Goal: Task Accomplishment & Management: Manage account settings

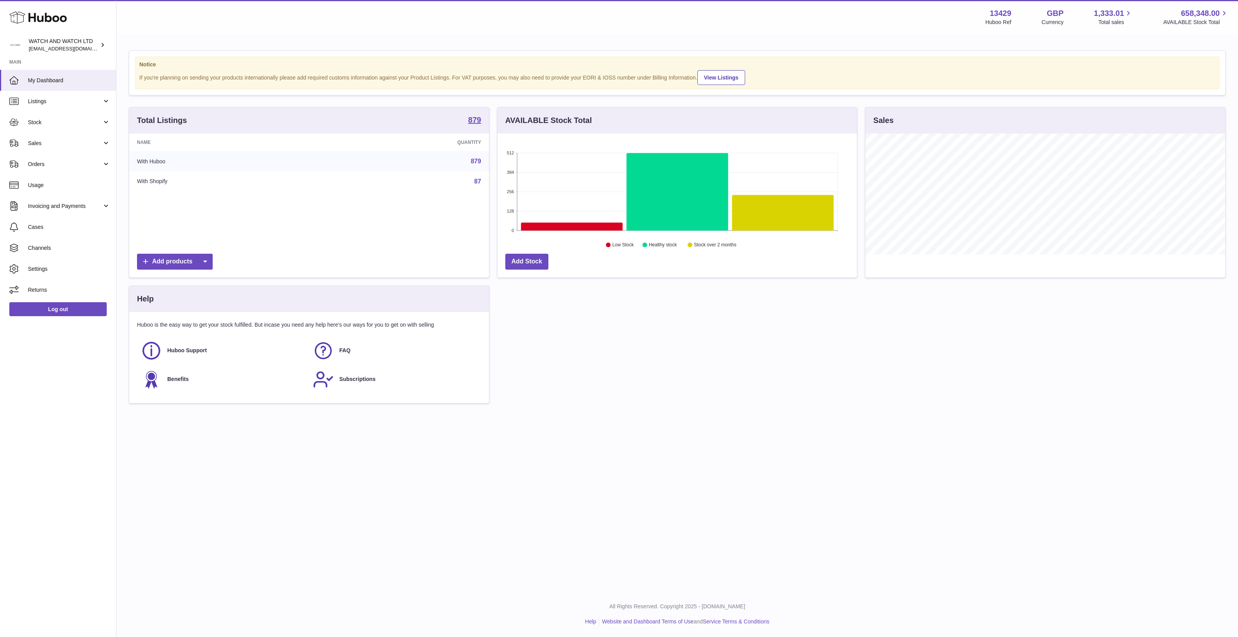
scroll to position [121, 359]
click at [43, 245] on span "Channels" at bounding box center [69, 248] width 82 height 7
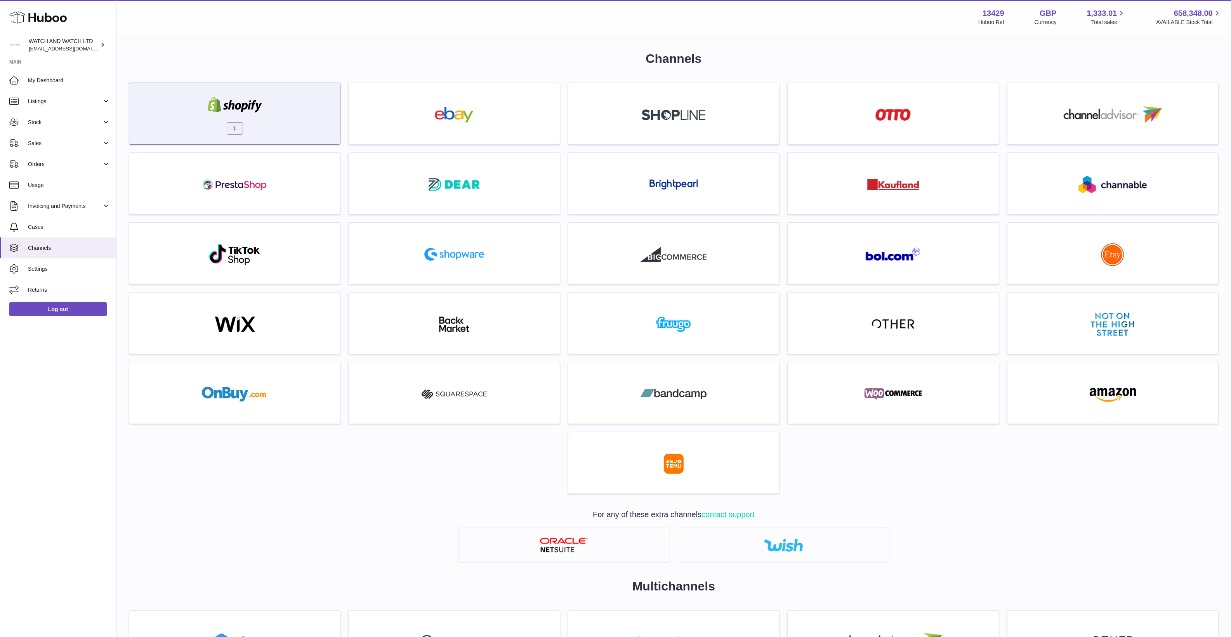
click at [245, 111] on img at bounding box center [235, 105] width 66 height 16
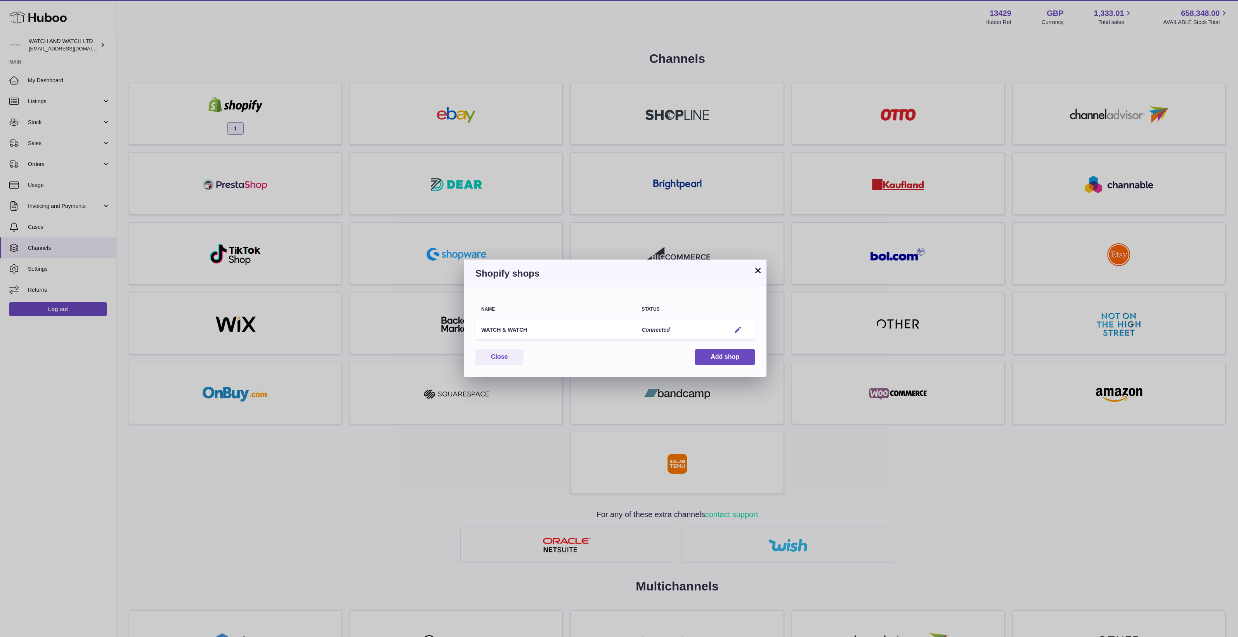
click at [734, 328] on button "Edit" at bounding box center [738, 330] width 14 height 8
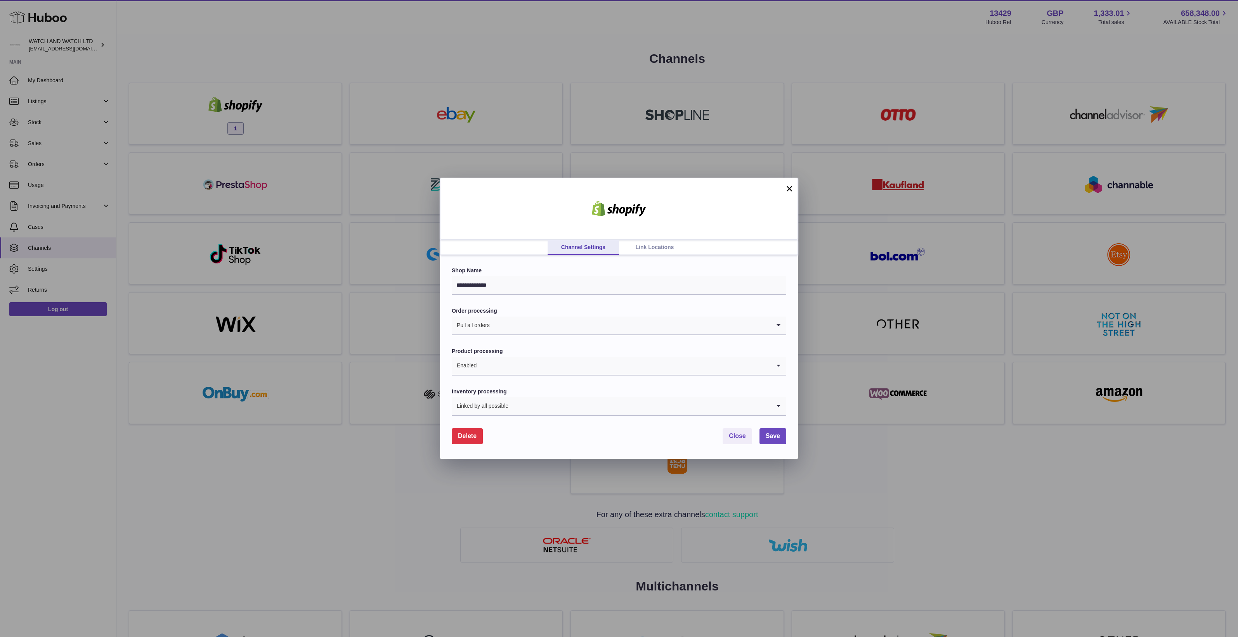
click at [652, 245] on link "Link Locations" at bounding box center [654, 247] width 71 height 15
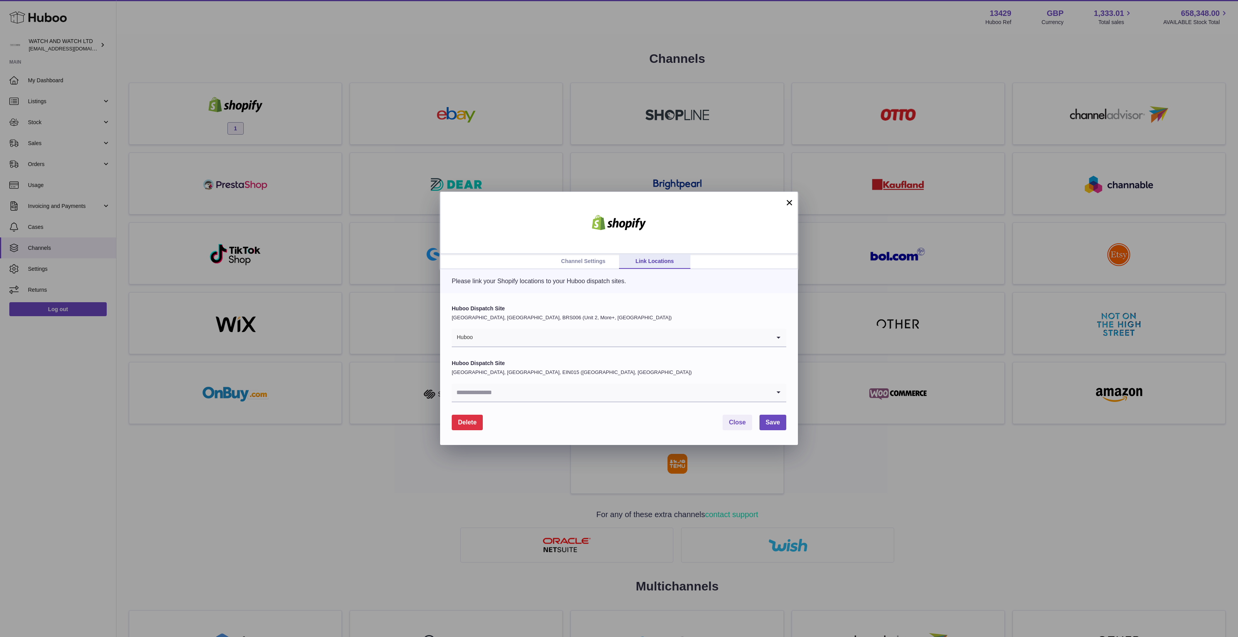
click at [601, 265] on link "Channel Settings" at bounding box center [583, 261] width 71 height 15
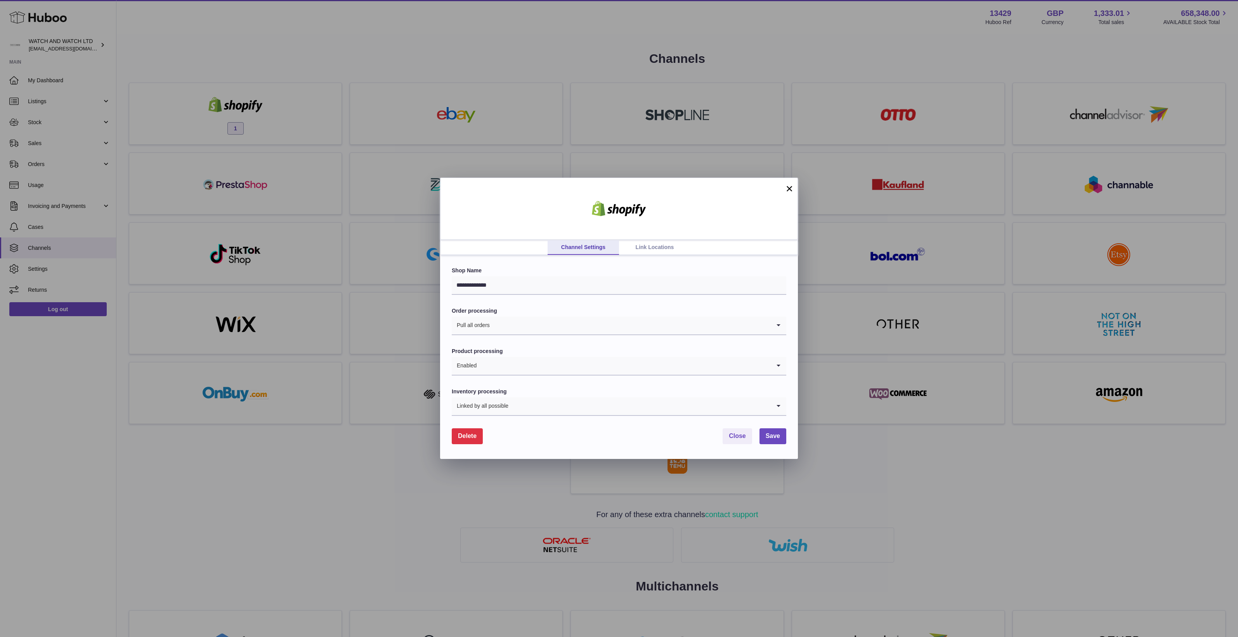
click at [788, 189] on button "×" at bounding box center [789, 188] width 9 height 9
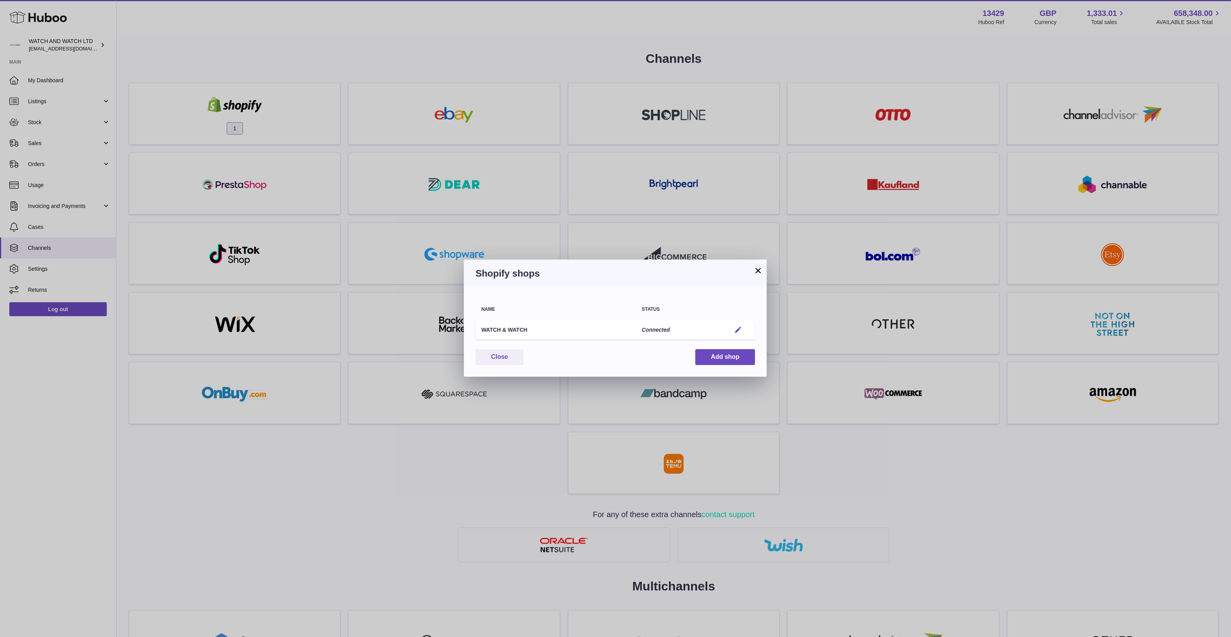
click at [738, 331] on em "button" at bounding box center [738, 330] width 8 height 8
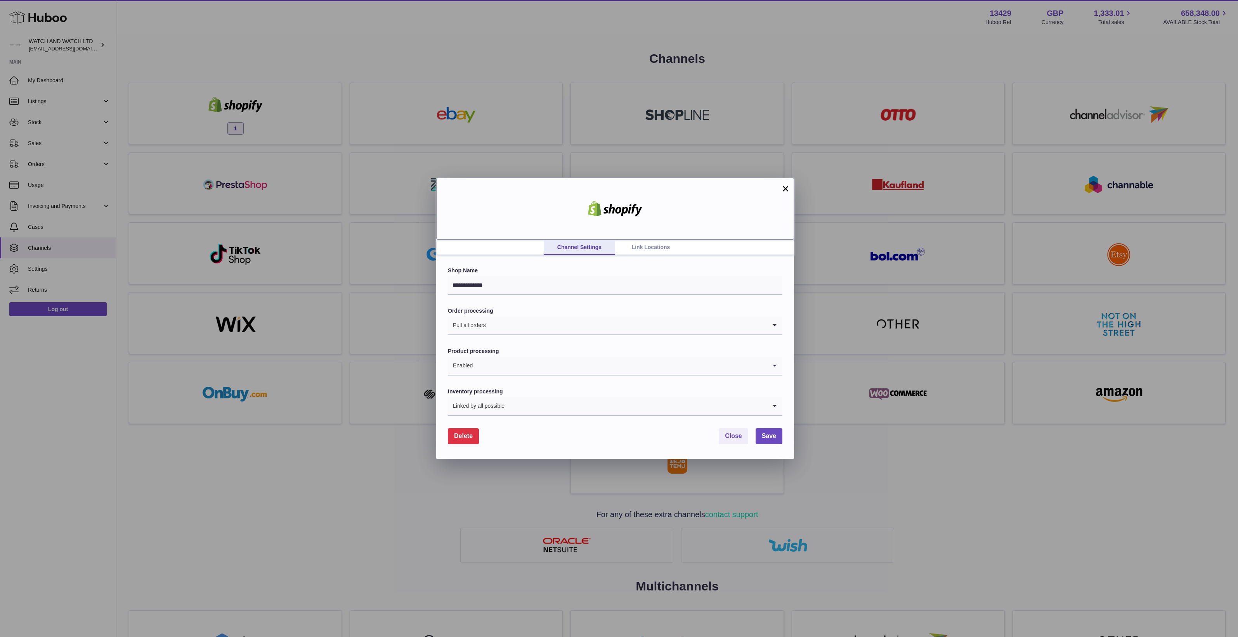
click at [647, 237] on div at bounding box center [615, 209] width 358 height 62
click at [655, 250] on link "Link Locations" at bounding box center [650, 247] width 71 height 15
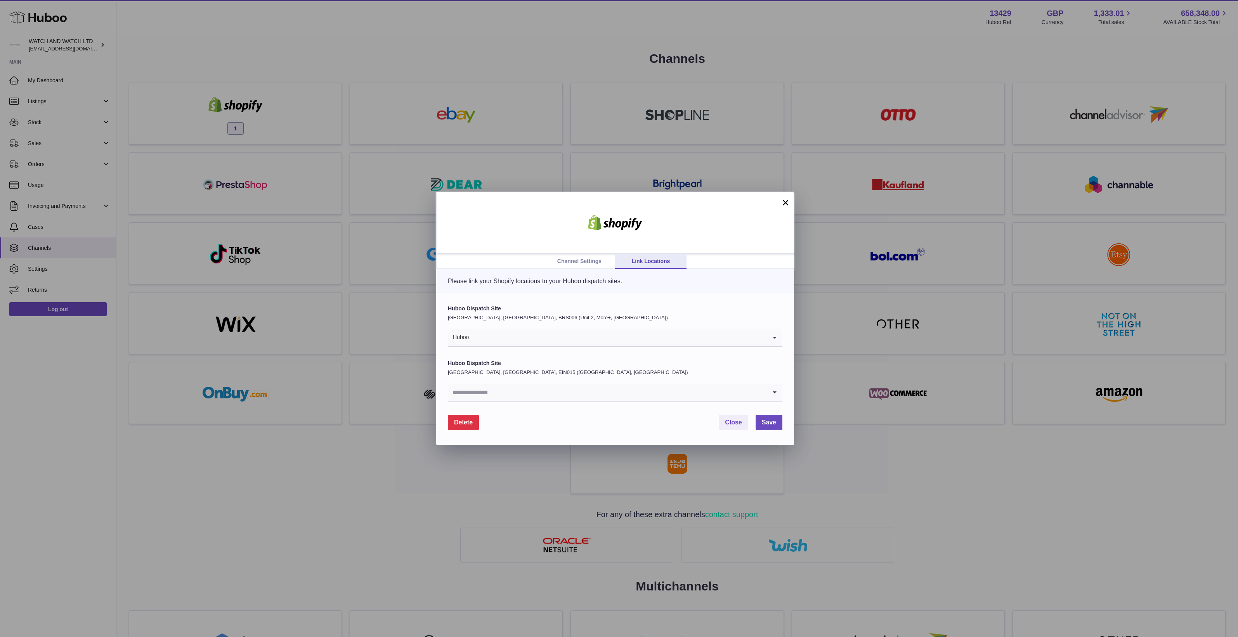
click at [530, 389] on input "Search for option" at bounding box center [607, 393] width 319 height 18
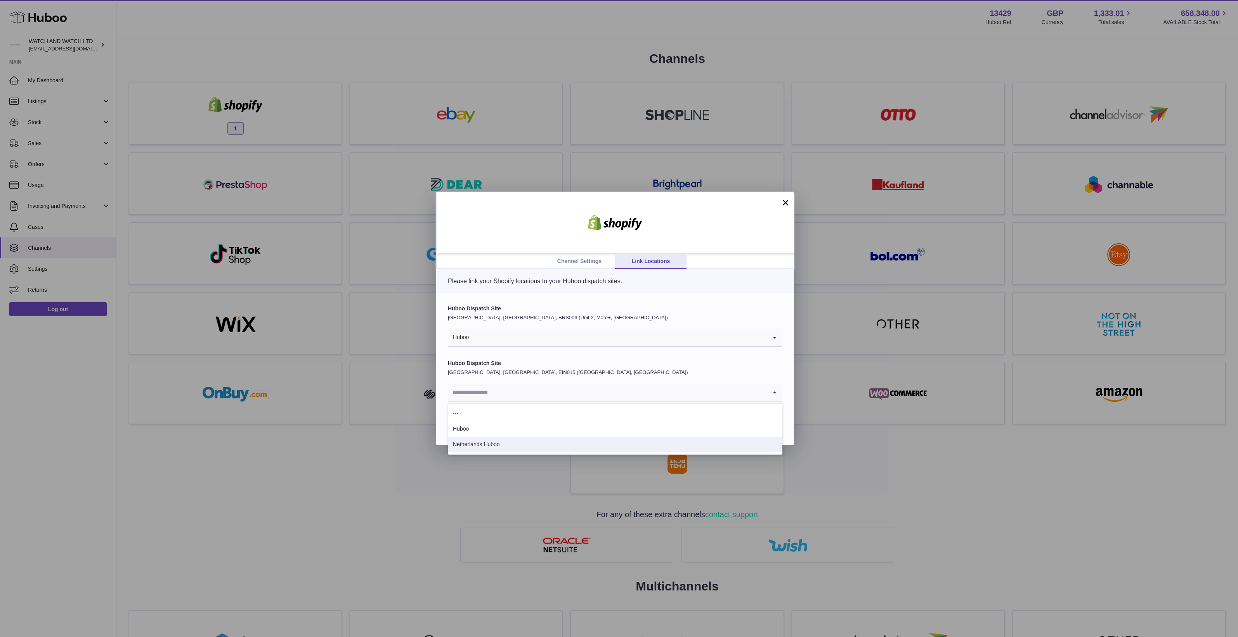
click at [511, 450] on li "Netherlands Huboo" at bounding box center [615, 445] width 334 height 16
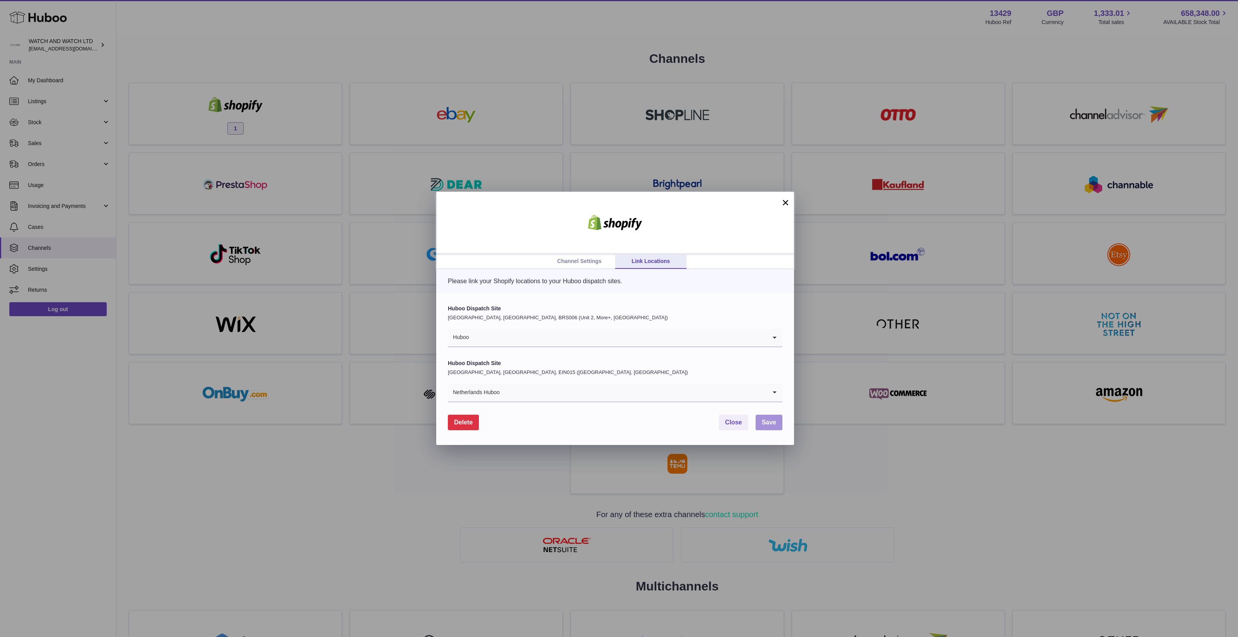
click at [774, 424] on span "Save" at bounding box center [769, 422] width 14 height 7
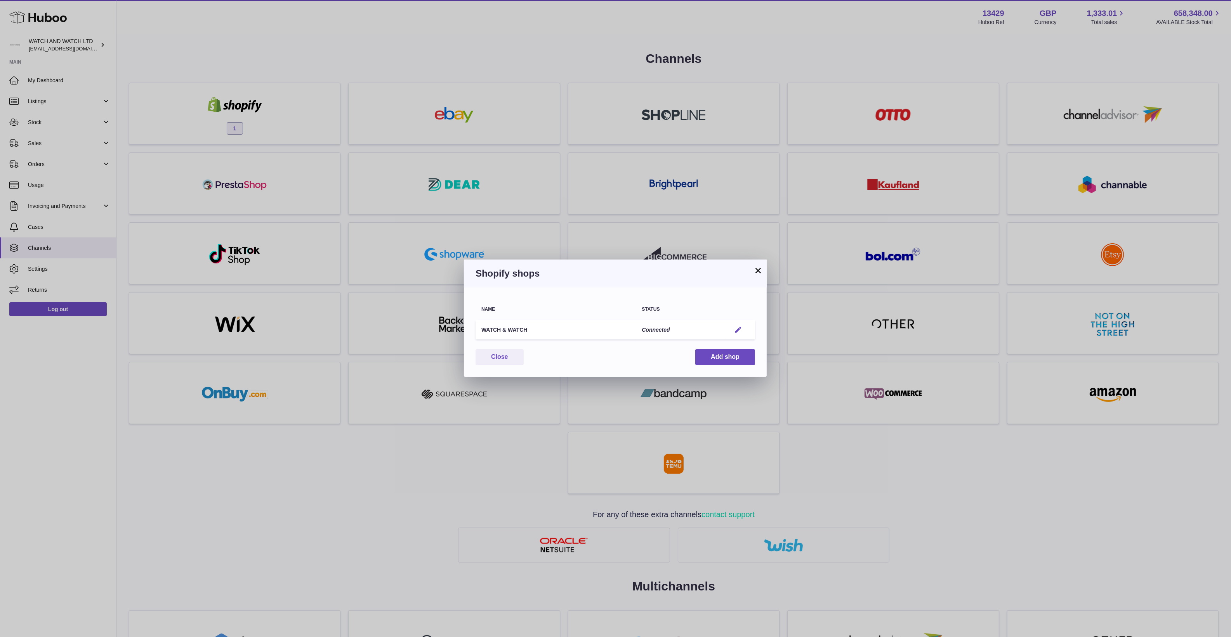
click at [740, 332] on em "button" at bounding box center [738, 330] width 8 height 8
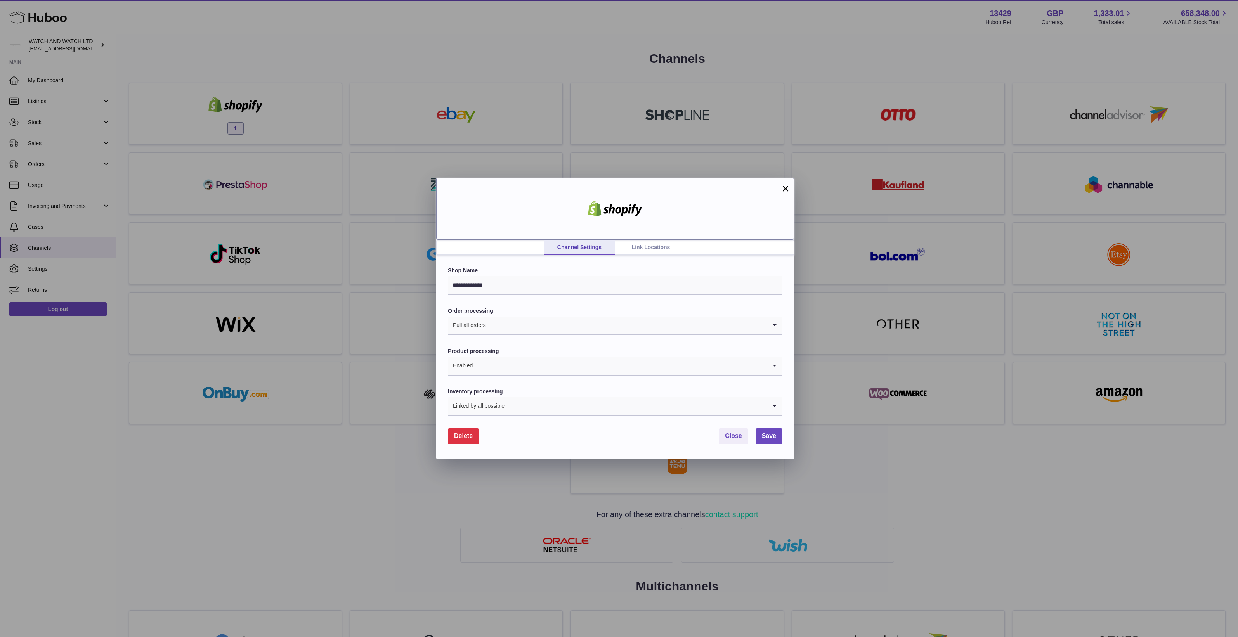
click at [655, 238] on div at bounding box center [615, 209] width 358 height 62
click at [660, 245] on link "Link Locations" at bounding box center [650, 247] width 71 height 15
